Goal: Task Accomplishment & Management: Complete application form

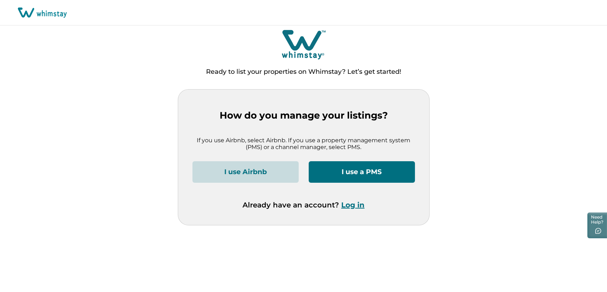
click at [349, 207] on button "Log in" at bounding box center [352, 204] width 23 height 9
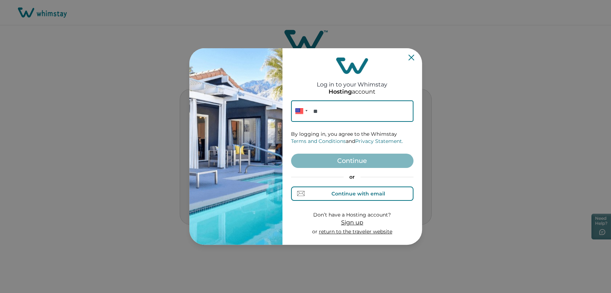
drag, startPoint x: 332, startPoint y: 191, endPoint x: 325, endPoint y: 168, distance: 23.4
click at [331, 187] on button "Continue with email" at bounding box center [352, 194] width 122 height 14
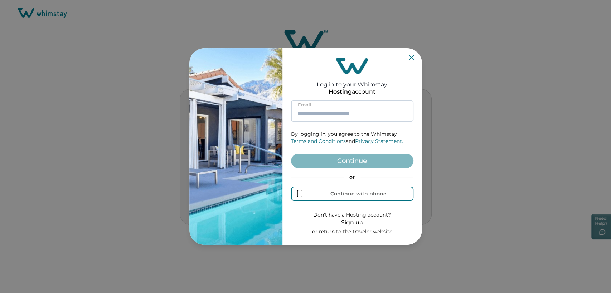
click at [315, 108] on input at bounding box center [352, 111] width 122 height 21
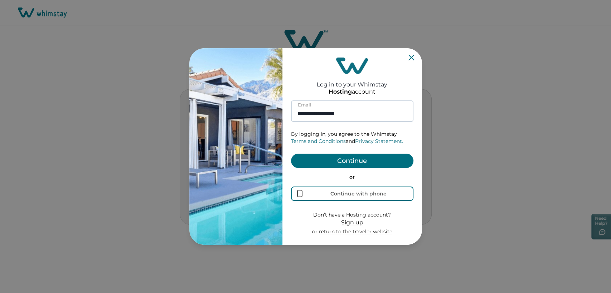
type input "**********"
click at [291, 154] on button "Continue" at bounding box center [352, 161] width 122 height 14
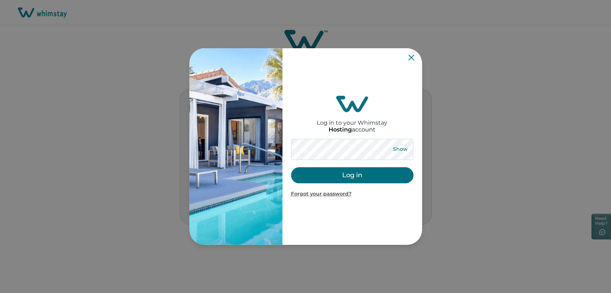
click at [403, 151] on button "Show" at bounding box center [400, 150] width 26 height 10
click at [309, 167] on button "Log in" at bounding box center [352, 175] width 122 height 16
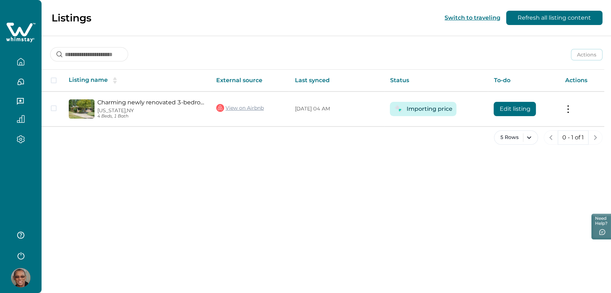
click at [24, 167] on div at bounding box center [20, 146] width 41 height 293
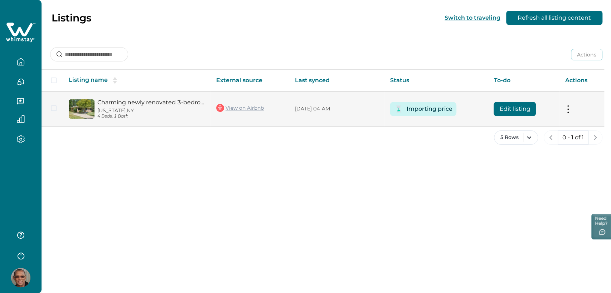
click at [528, 109] on button "Edit listing" at bounding box center [514, 109] width 42 height 14
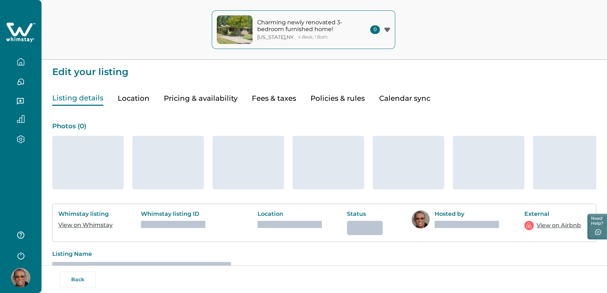
click at [215, 97] on button "Pricing & availability" at bounding box center [201, 98] width 74 height 15
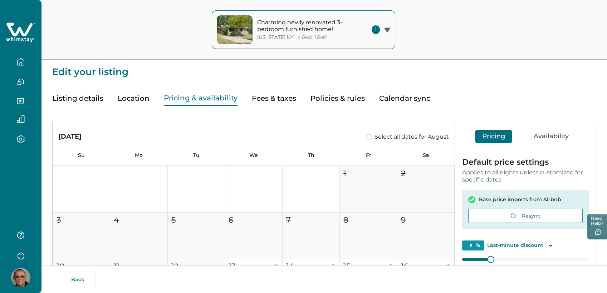
type input "*"
type input "**"
click at [215, 97] on button "Pricing & availability" at bounding box center [201, 98] width 74 height 15
click at [280, 100] on button "Fees & taxes" at bounding box center [274, 98] width 44 height 15
type input "*"
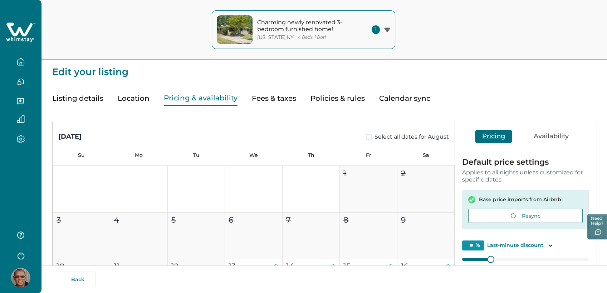
type input "*"
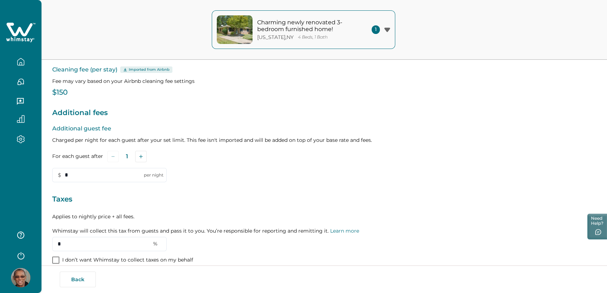
scroll to position [107, 0]
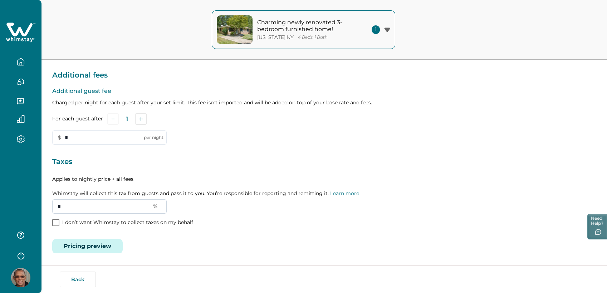
click at [77, 202] on input "*" at bounding box center [109, 207] width 114 height 14
click at [19, 58] on icon "button" at bounding box center [21, 62] width 8 height 8
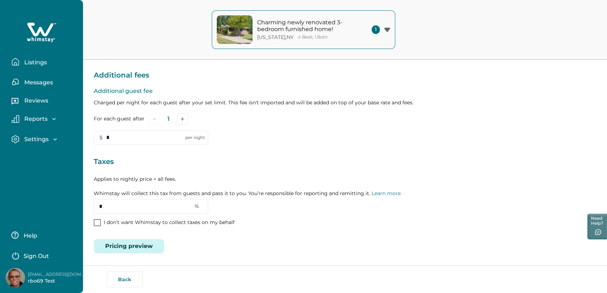
click at [49, 61] on button "Listings" at bounding box center [44, 62] width 66 height 14
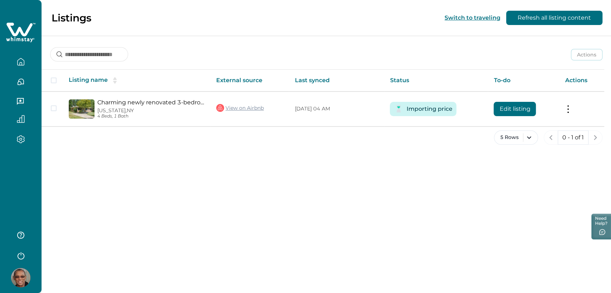
click at [273, 150] on div "5 Rows 0 - 1 of 1" at bounding box center [325, 144] width 569 height 26
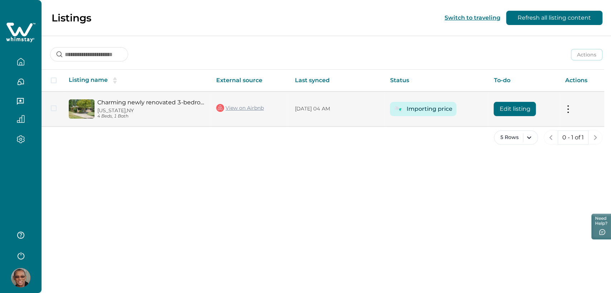
click at [235, 107] on link "View on Airbnb" at bounding box center [240, 107] width 48 height 9
click at [140, 103] on link "Charming newly renovated 3-bedroom furnished home!" at bounding box center [150, 102] width 107 height 7
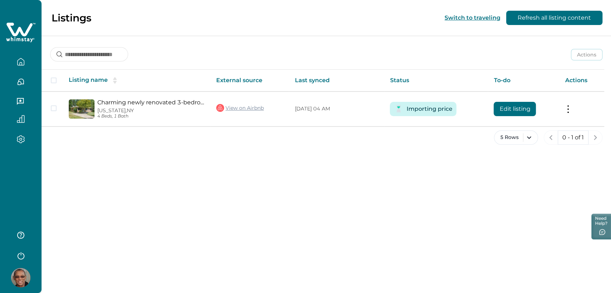
click at [29, 230] on button "button" at bounding box center [20, 235] width 29 height 14
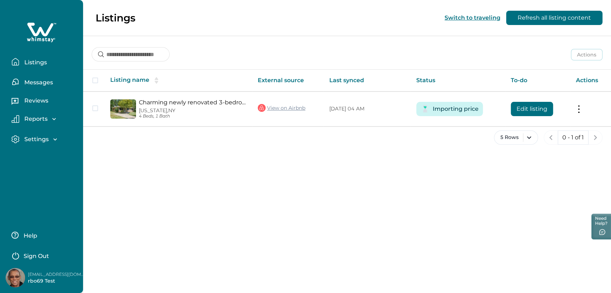
click at [35, 254] on p "Sign Out" at bounding box center [36, 256] width 25 height 7
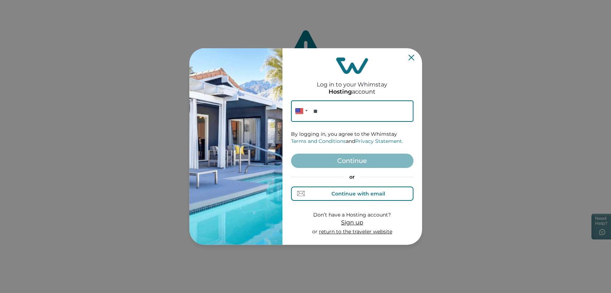
click at [371, 198] on button "Continue with email" at bounding box center [352, 194] width 122 height 14
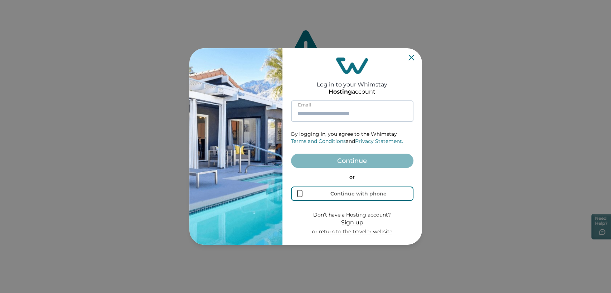
click at [317, 106] on input at bounding box center [352, 111] width 122 height 21
paste input "**********"
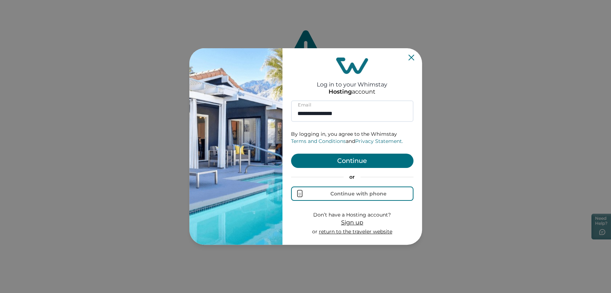
type input "**********"
click at [312, 161] on button "Continue" at bounding box center [352, 161] width 122 height 14
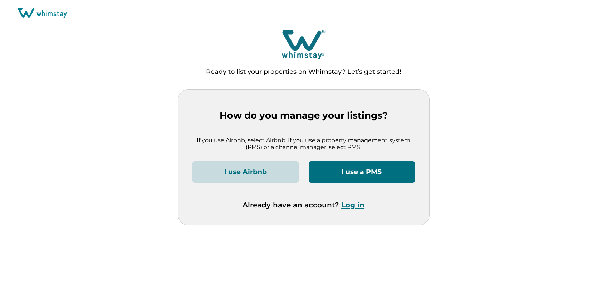
click at [353, 204] on button "Log in" at bounding box center [352, 204] width 23 height 9
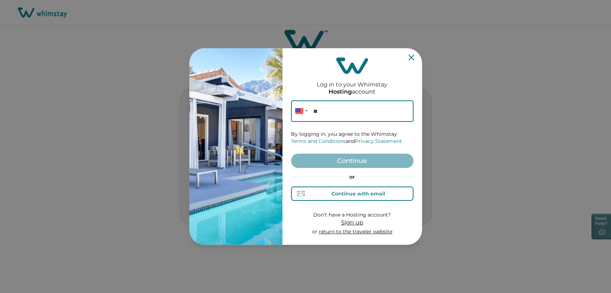
click at [330, 192] on div "Continue with email" at bounding box center [352, 194] width 66 height 8
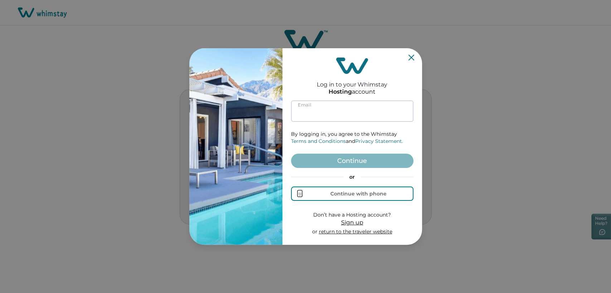
click at [334, 114] on input at bounding box center [352, 111] width 122 height 21
paste input "**********"
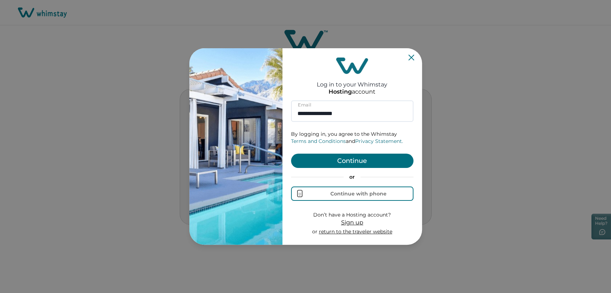
type input "**********"
click at [304, 165] on button "Continue" at bounding box center [352, 161] width 122 height 14
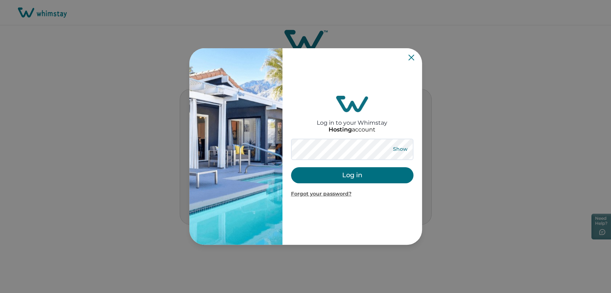
click at [404, 146] on button "Show" at bounding box center [400, 150] width 26 height 10
click at [318, 169] on button "Log in" at bounding box center [352, 175] width 122 height 16
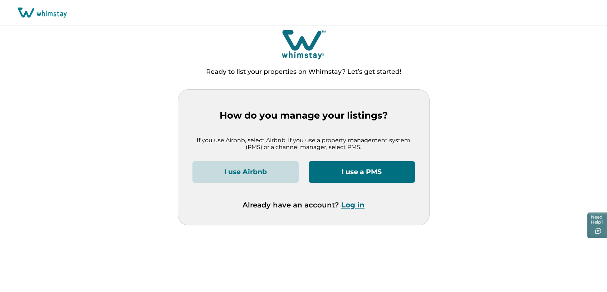
click at [349, 209] on button "Log in" at bounding box center [352, 204] width 23 height 9
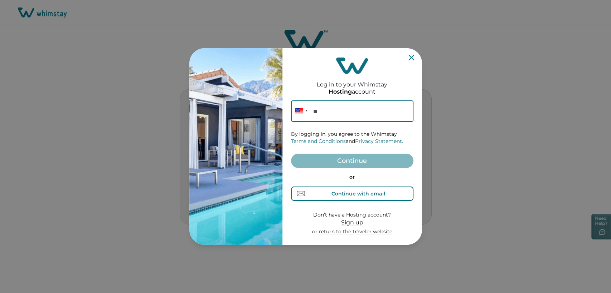
click at [331, 187] on button "Continue with email" at bounding box center [352, 194] width 122 height 14
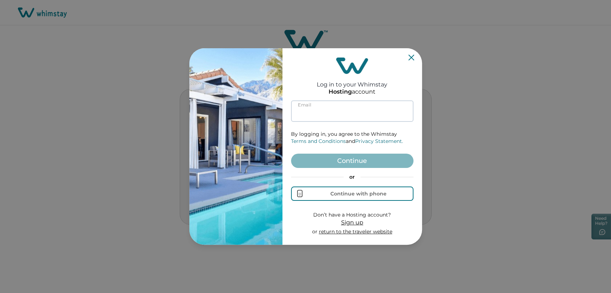
click at [323, 113] on input at bounding box center [352, 111] width 122 height 21
paste input "**********"
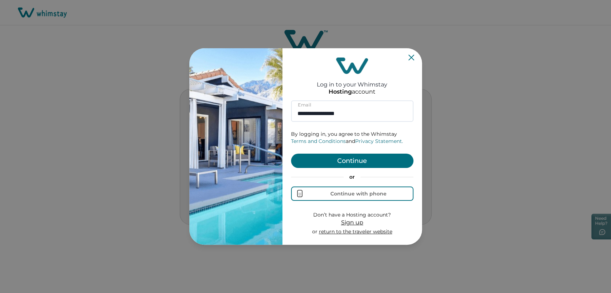
click at [322, 164] on button "Continue" at bounding box center [352, 161] width 122 height 14
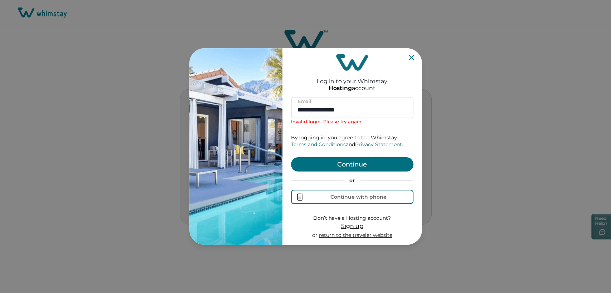
drag, startPoint x: 362, startPoint y: 107, endPoint x: 154, endPoint y: 118, distance: 208.8
click at [150, 111] on div "**********" at bounding box center [305, 146] width 611 height 293
paste input
type input "**********"
click at [322, 171] on button "Continue" at bounding box center [352, 164] width 122 height 14
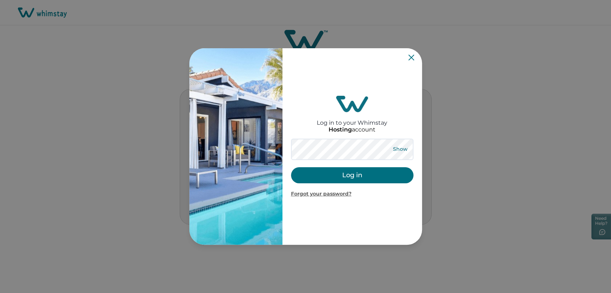
click at [401, 150] on button "Show" at bounding box center [400, 150] width 26 height 10
click at [338, 171] on button "Log in" at bounding box center [352, 175] width 122 height 16
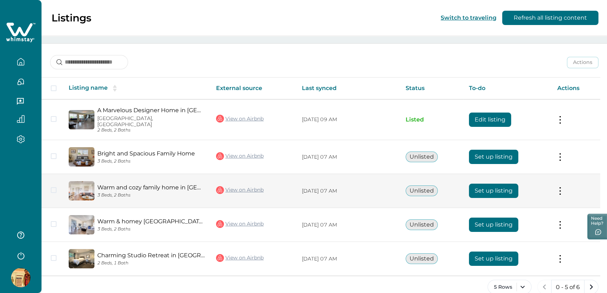
scroll to position [85, 0]
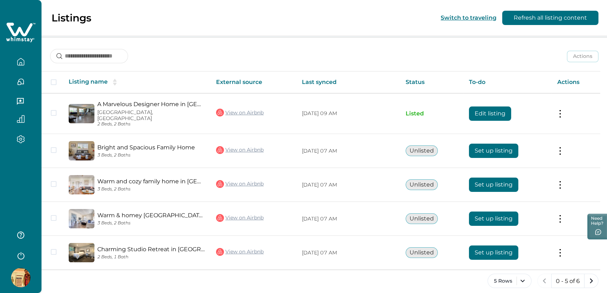
click at [2, 195] on div at bounding box center [20, 146] width 41 height 293
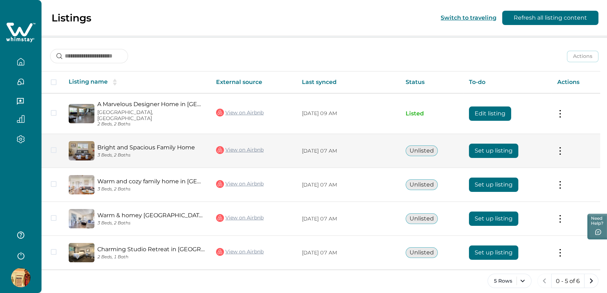
click at [276, 160] on td "View on Airbnb" at bounding box center [252, 151] width 85 height 34
click at [489, 146] on button "Set up listing" at bounding box center [493, 151] width 49 height 14
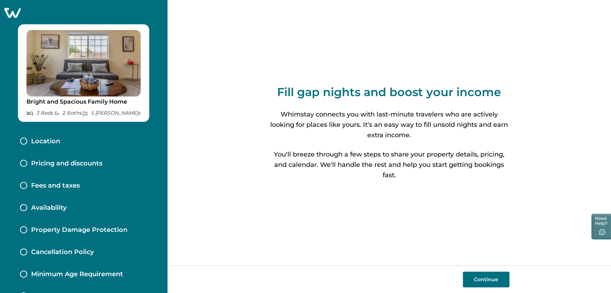
click at [68, 146] on div "Location" at bounding box center [83, 142] width 138 height 22
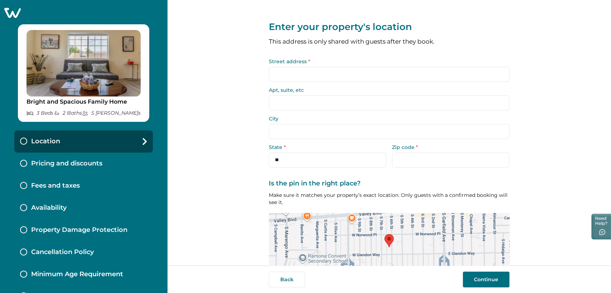
click at [295, 72] on input "Street address *" at bounding box center [389, 74] width 240 height 15
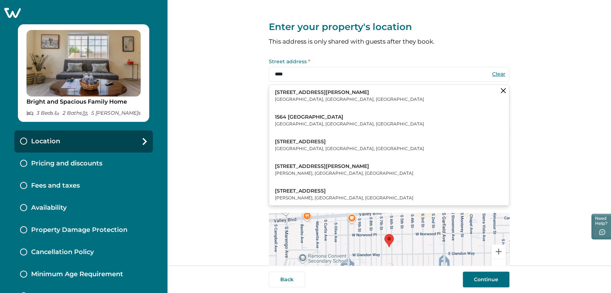
click at [312, 99] on p "Lawrenceville, GA, USA" at bounding box center [349, 99] width 149 height 7
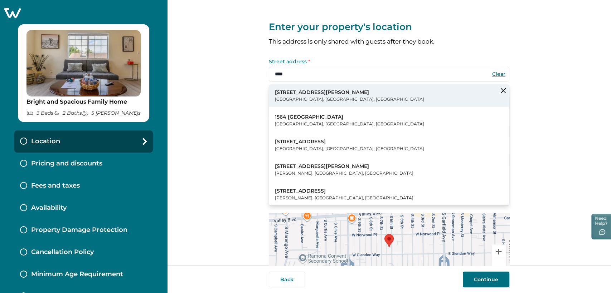
type input "**********"
select select "**"
type input "*****"
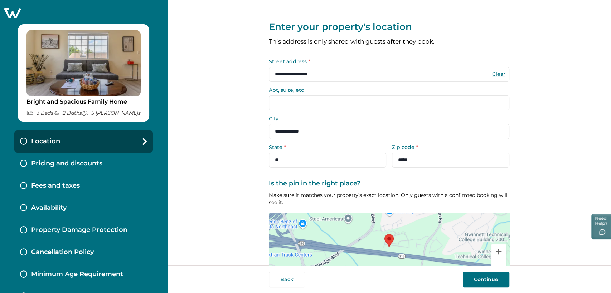
click at [484, 275] on button "Continue" at bounding box center [485, 280] width 47 height 16
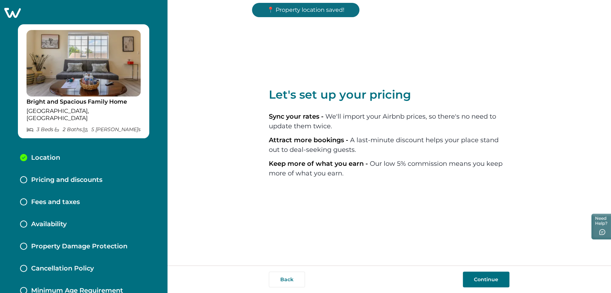
click at [483, 274] on button "Continue" at bounding box center [485, 280] width 47 height 16
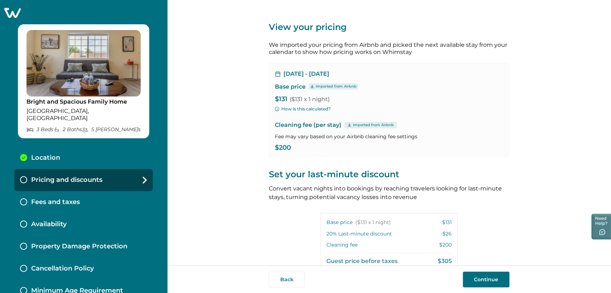
click at [483, 273] on button "Continue" at bounding box center [485, 280] width 47 height 16
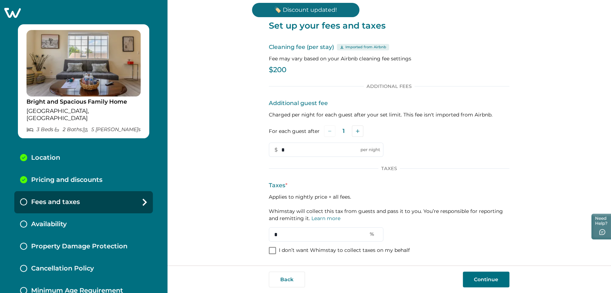
scroll to position [2, 0]
click at [480, 279] on button "Continue" at bounding box center [485, 280] width 47 height 16
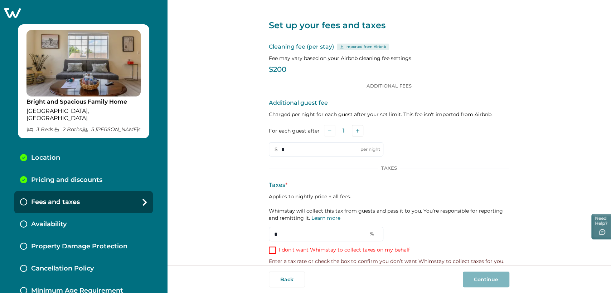
scroll to position [11, 0]
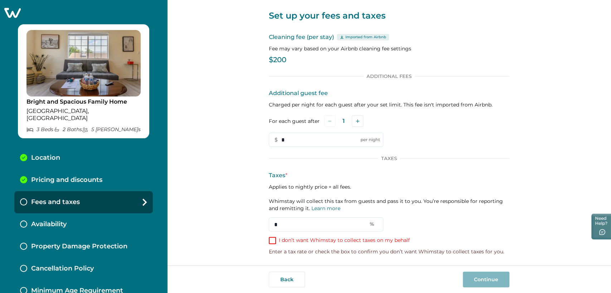
drag, startPoint x: 288, startPoint y: 224, endPoint x: 240, endPoint y: 224, distance: 47.9
click at [241, 224] on div "Set up your fees and taxes Cleaning fee (per stay) Imported from Airbnb Fee may…" at bounding box center [389, 133] width 444 height 266
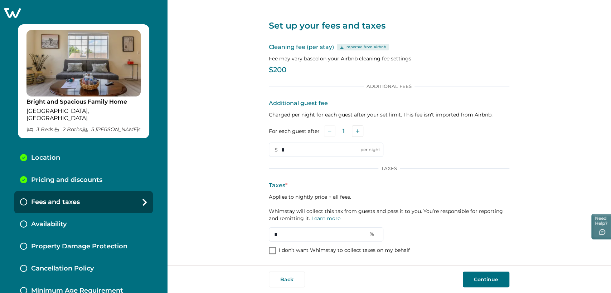
scroll to position [2, 0]
type input "*"
click at [474, 280] on button "Continue" at bounding box center [485, 280] width 47 height 16
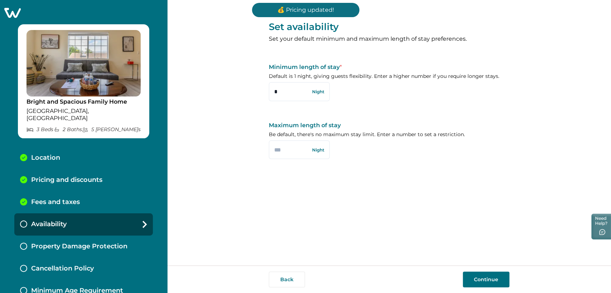
click at [474, 277] on button "Continue" at bounding box center [485, 280] width 47 height 16
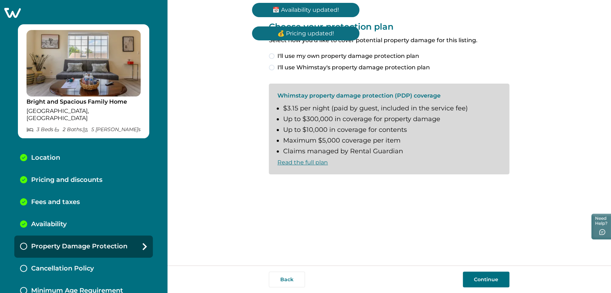
click at [300, 58] on span "I'll use my own property damage protection plan" at bounding box center [348, 56] width 142 height 9
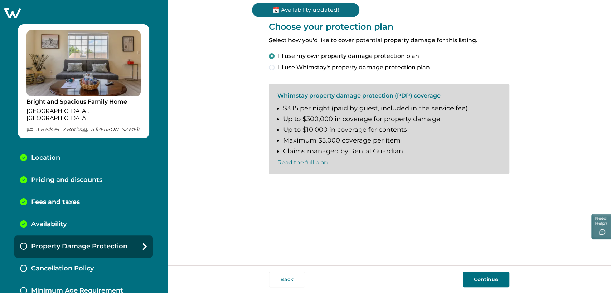
click at [468, 276] on button "Continue" at bounding box center [485, 280] width 47 height 16
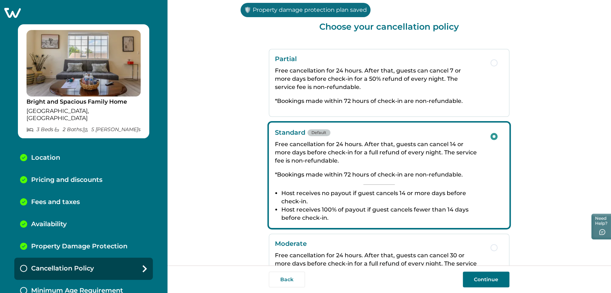
click at [468, 281] on button "Continue" at bounding box center [485, 280] width 47 height 16
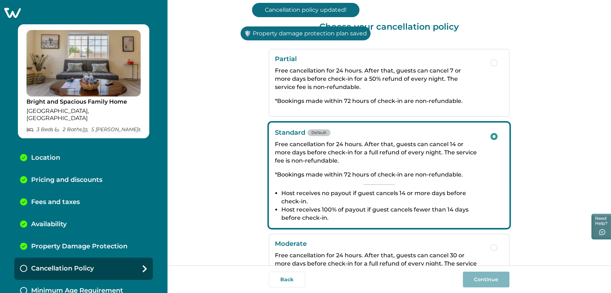
scroll to position [2, 0]
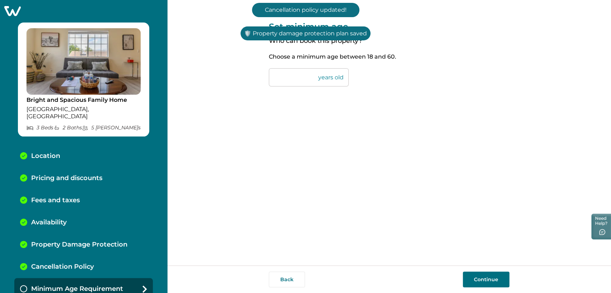
click at [471, 274] on button "Continue" at bounding box center [485, 280] width 47 height 16
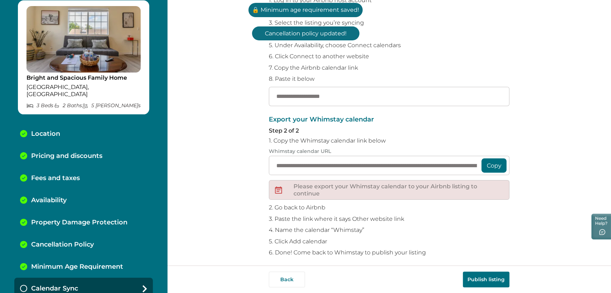
scroll to position [93, 0]
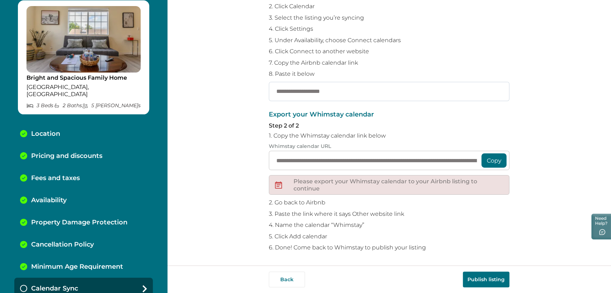
click at [293, 95] on input "text" at bounding box center [389, 91] width 240 height 19
paste input "**********"
type input "**********"
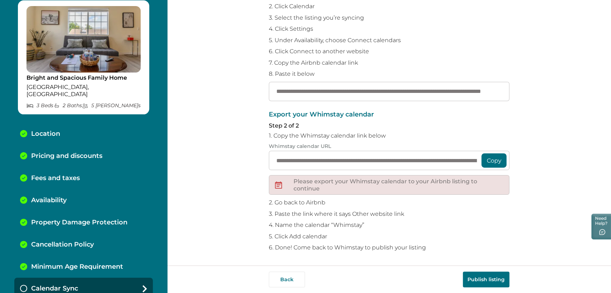
click at [489, 282] on button "Publish listing" at bounding box center [485, 280] width 47 height 16
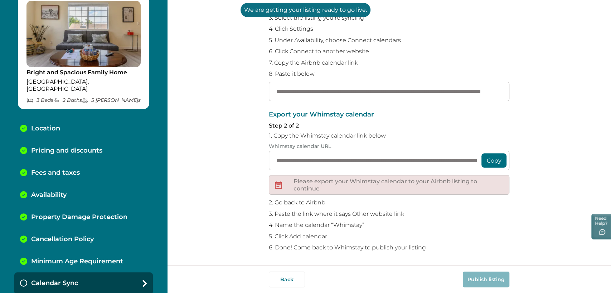
scroll to position [31, 0]
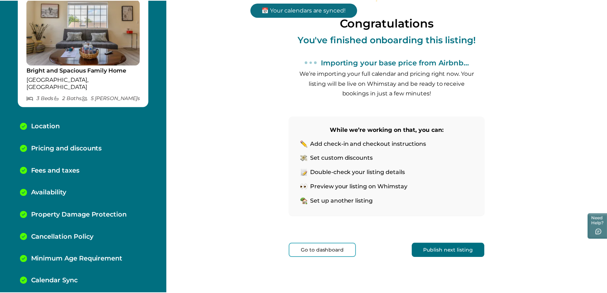
scroll to position [54, 0]
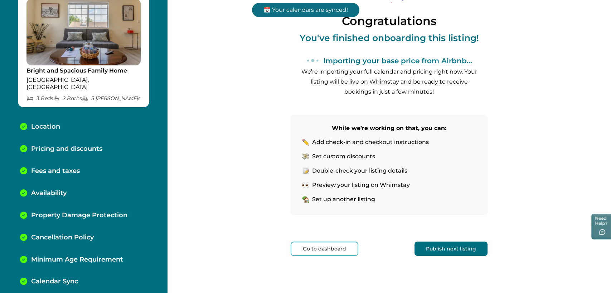
click at [316, 244] on button "Go to dashboard" at bounding box center [324, 249] width 68 height 14
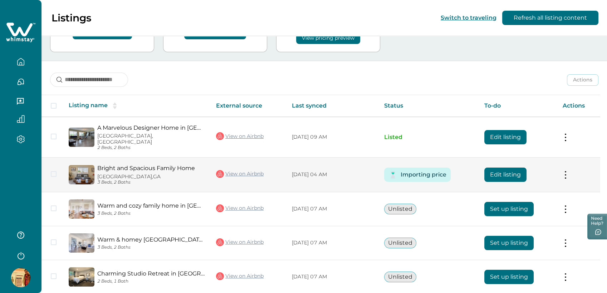
scroll to position [79, 0]
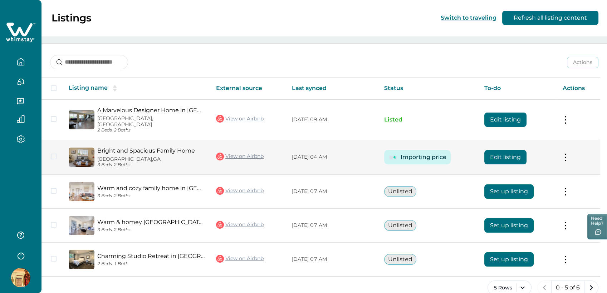
click at [497, 155] on button "Edit listing" at bounding box center [505, 157] width 42 height 14
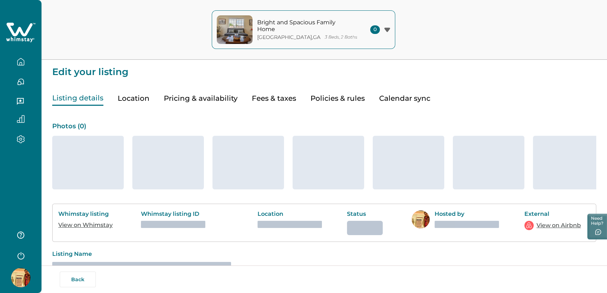
click at [222, 99] on button "Pricing & availability" at bounding box center [201, 98] width 74 height 15
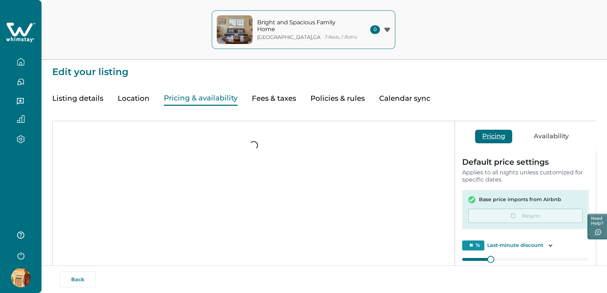
type input "**"
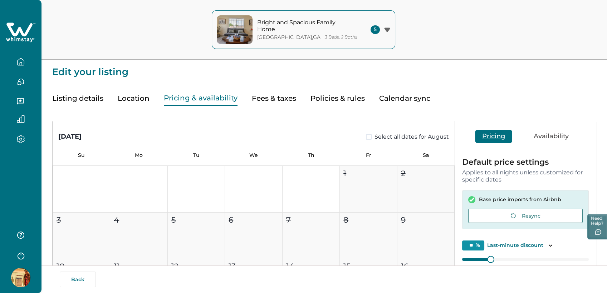
click at [264, 101] on button "Fees & taxes" at bounding box center [274, 98] width 44 height 15
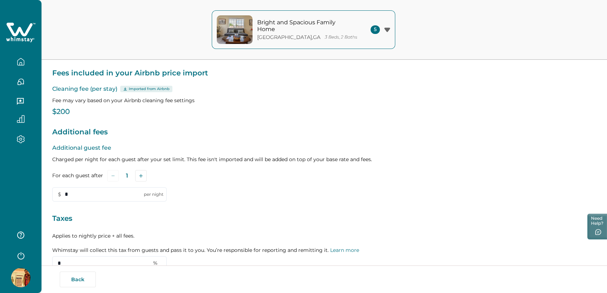
scroll to position [107, 0]
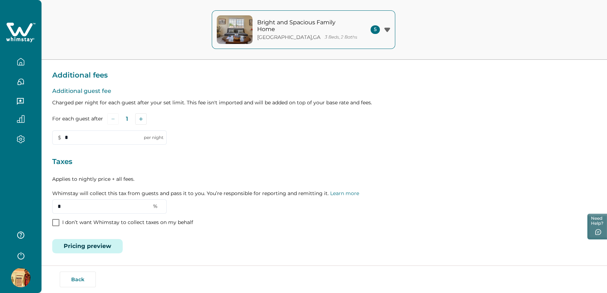
click at [31, 187] on div "Bright and Spacious Family Home Lawrenceville , GA 3 Beds, 2 Baths 5 Bright and…" at bounding box center [303, 39] width 607 height 293
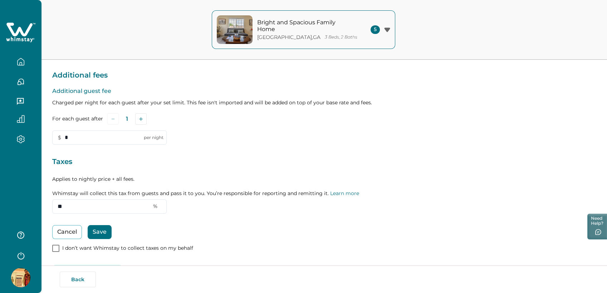
type input "**"
click at [96, 233] on button "Save" at bounding box center [100, 232] width 24 height 14
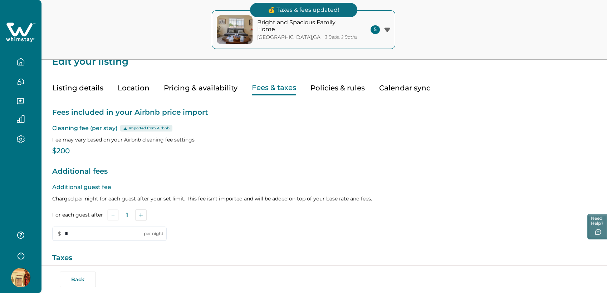
scroll to position [0, 0]
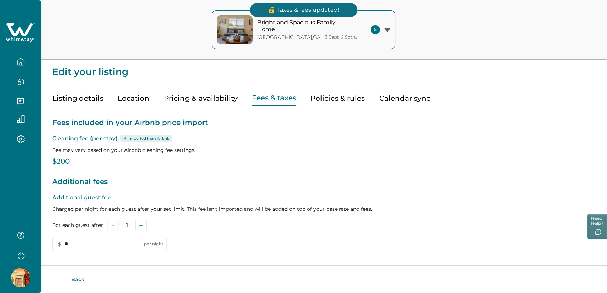
click at [191, 102] on button "Pricing & availability" at bounding box center [201, 98] width 74 height 15
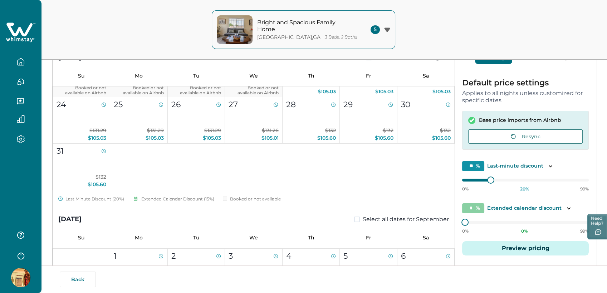
scroll to position [159, 0]
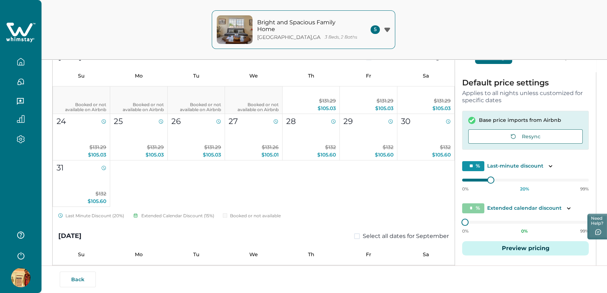
click at [12, 35] on icon at bounding box center [20, 32] width 29 height 21
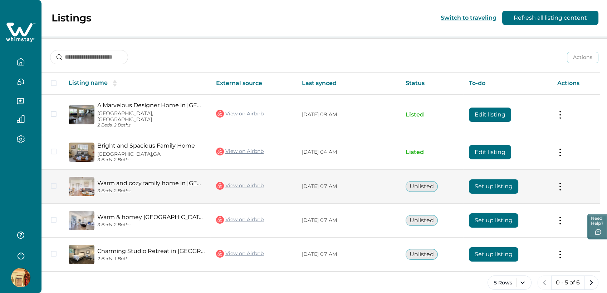
scroll to position [86, 0]
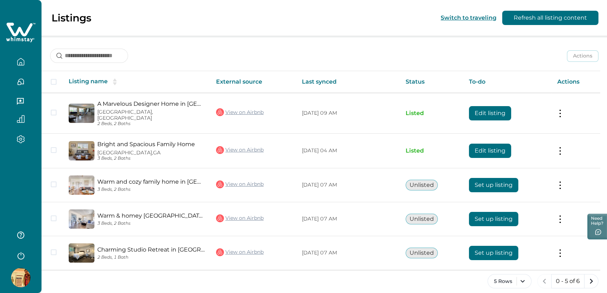
click at [9, 175] on div at bounding box center [20, 146] width 41 height 293
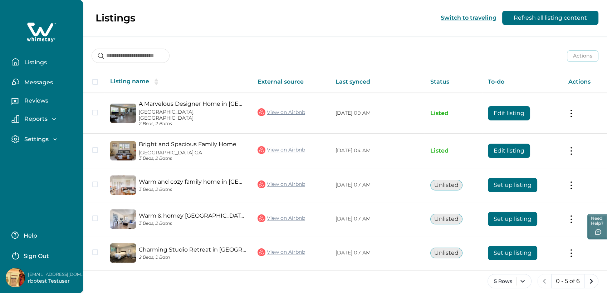
click at [50, 273] on p "rbo8@yopmail.com" at bounding box center [56, 274] width 57 height 7
click at [59, 272] on p "rbo8@yopmail.com" at bounding box center [56, 274] width 57 height 7
